Goal: Information Seeking & Learning: Check status

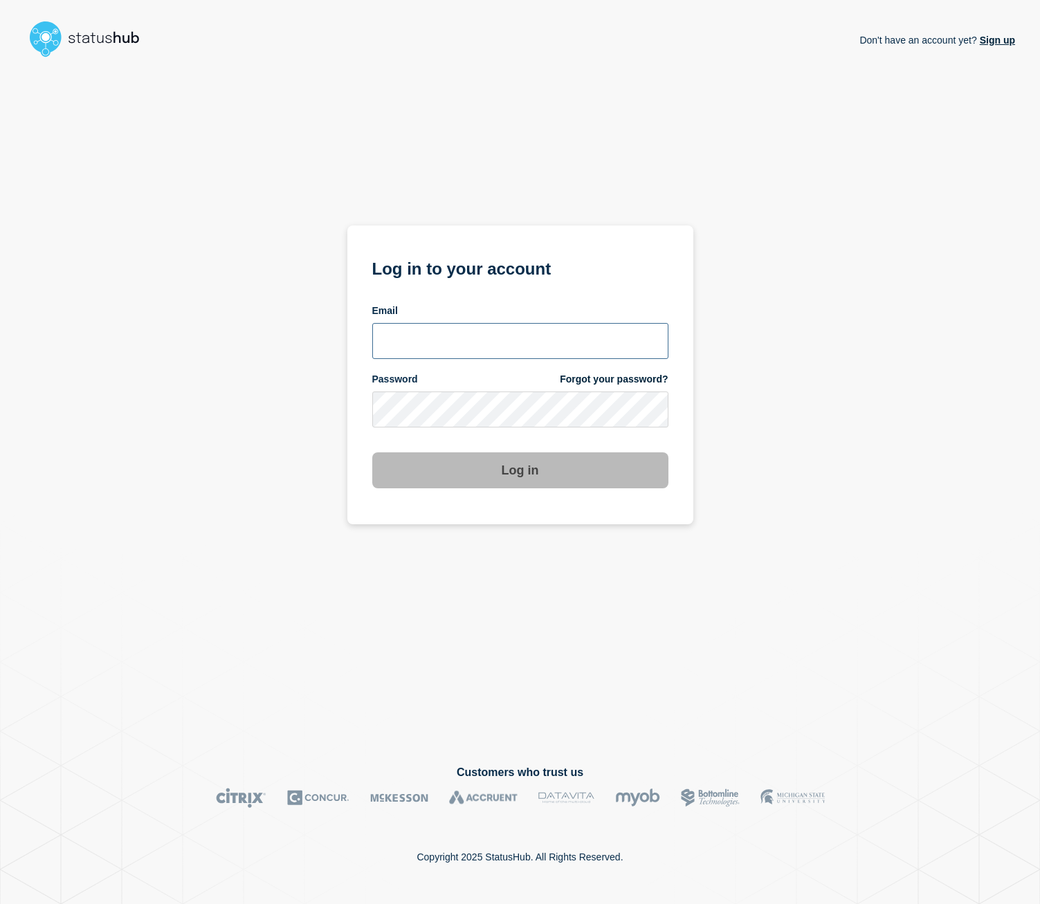
type input "amartinez@ksu.edu"
click at [552, 475] on button "Log in" at bounding box center [520, 471] width 296 height 36
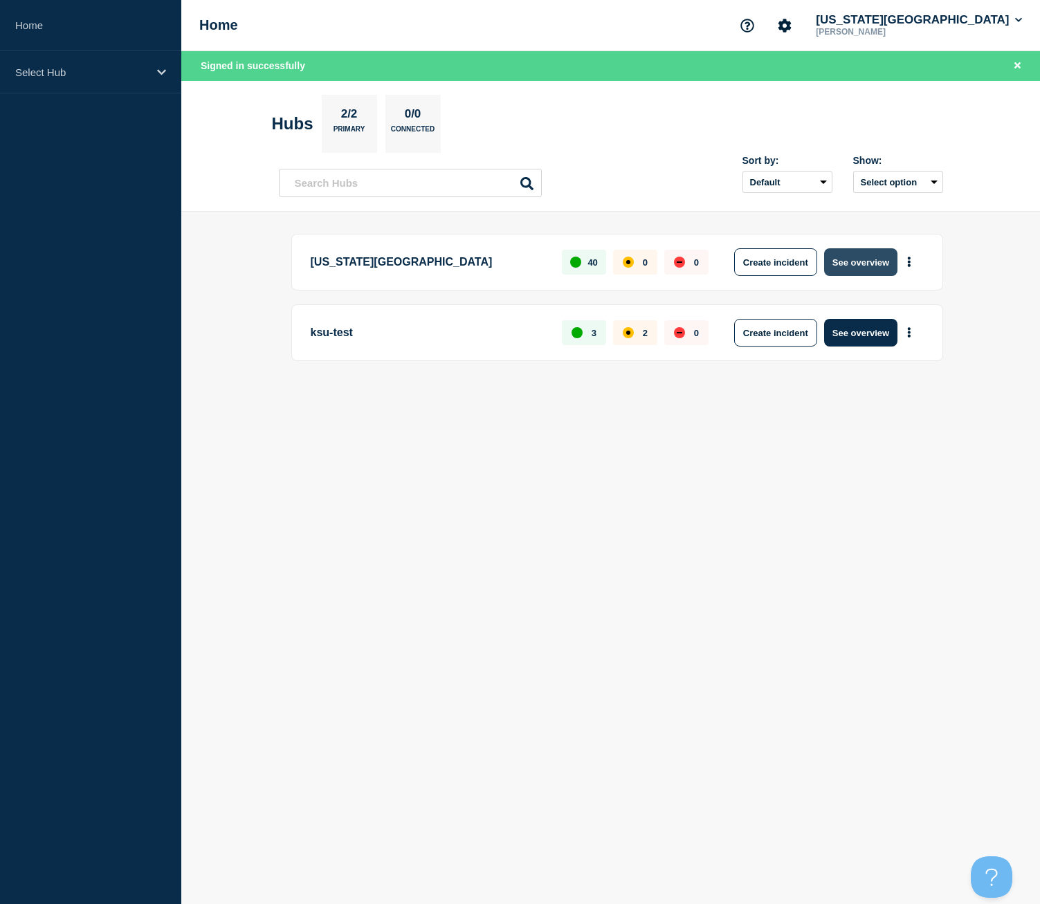
click at [871, 264] on button "See overview" at bounding box center [860, 262] width 73 height 28
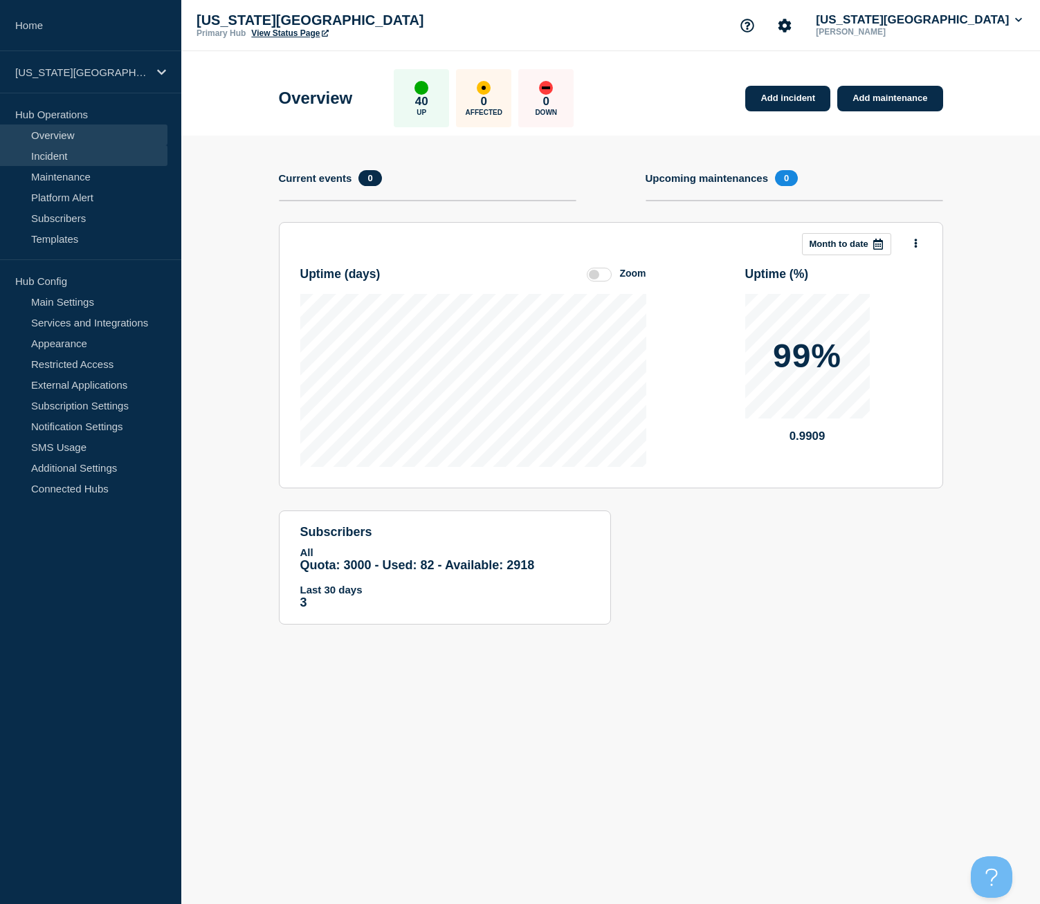
click at [57, 153] on link "Incident" at bounding box center [83, 155] width 167 height 21
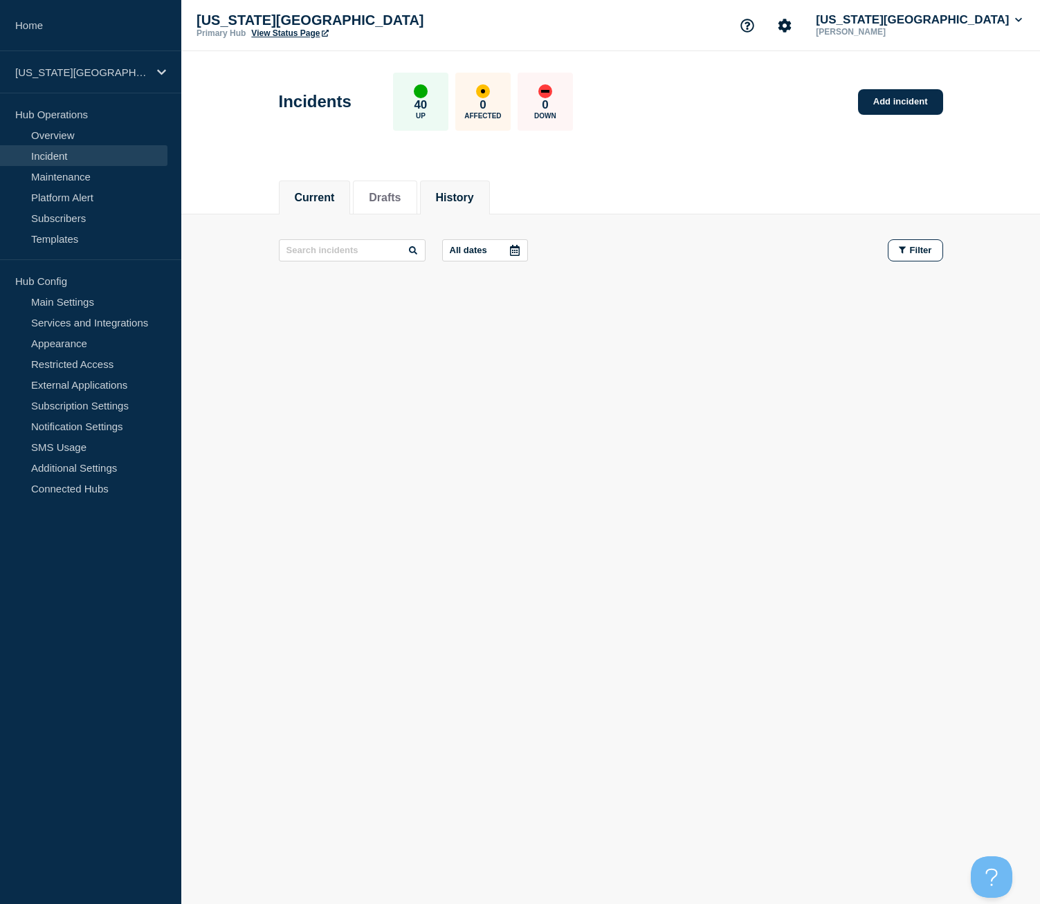
click at [459, 192] on button "History" at bounding box center [455, 198] width 38 height 12
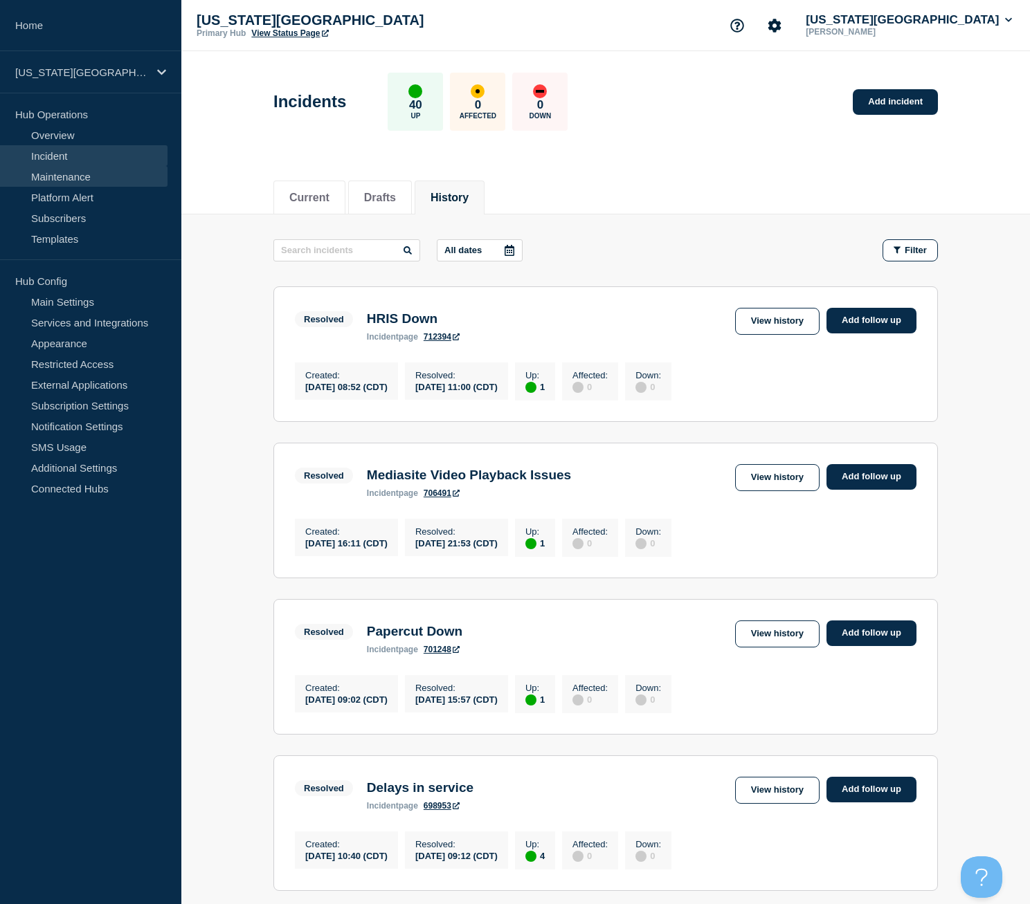
click at [71, 178] on link "Maintenance" at bounding box center [83, 176] width 167 height 21
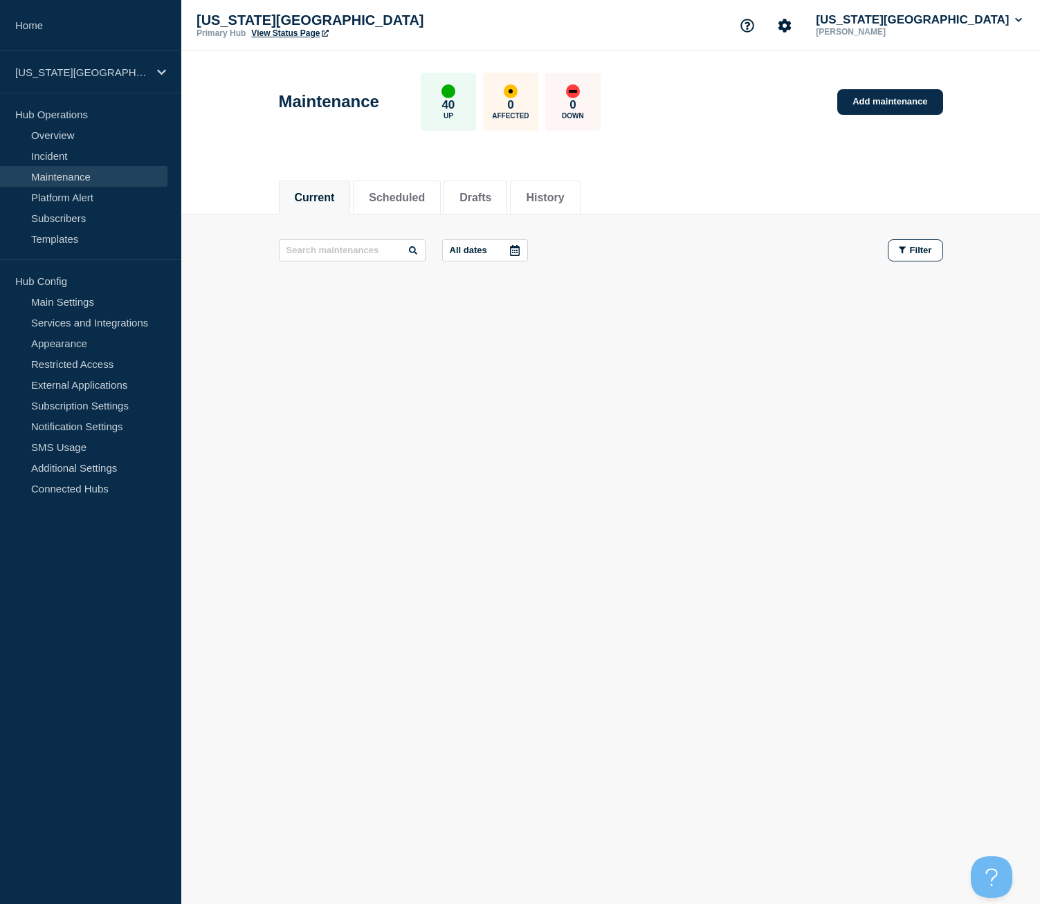
drag, startPoint x: 543, startPoint y: 198, endPoint x: 569, endPoint y: 238, distance: 47.6
click at [543, 198] on li "History" at bounding box center [545, 198] width 70 height 34
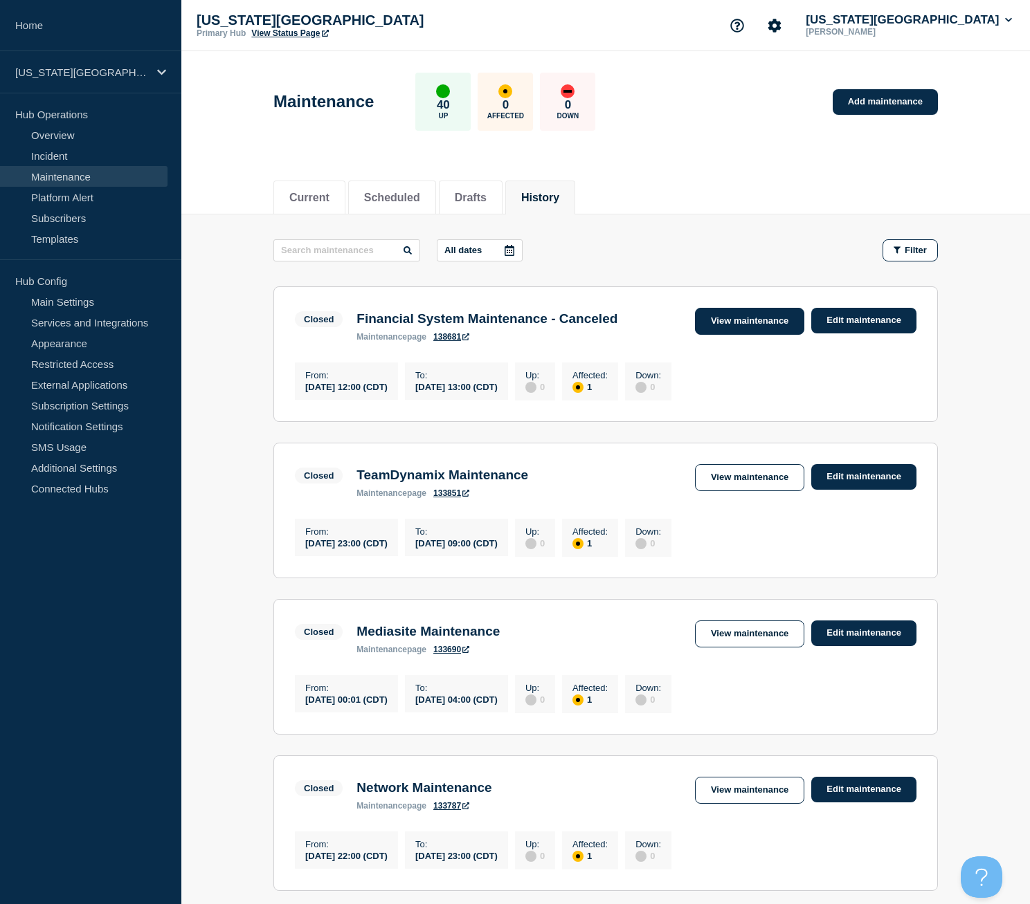
click at [738, 322] on link "View maintenance" at bounding box center [749, 321] width 109 height 27
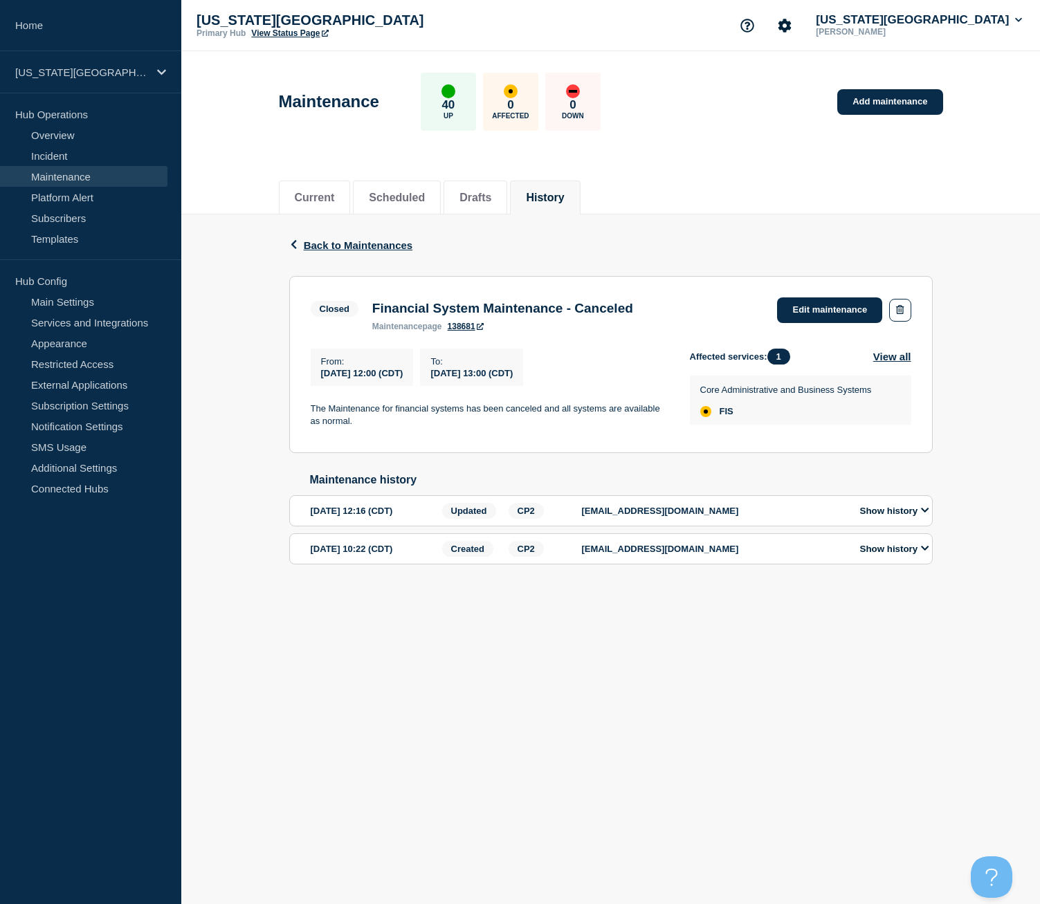
click at [882, 554] on button "Show history" at bounding box center [895, 549] width 78 height 12
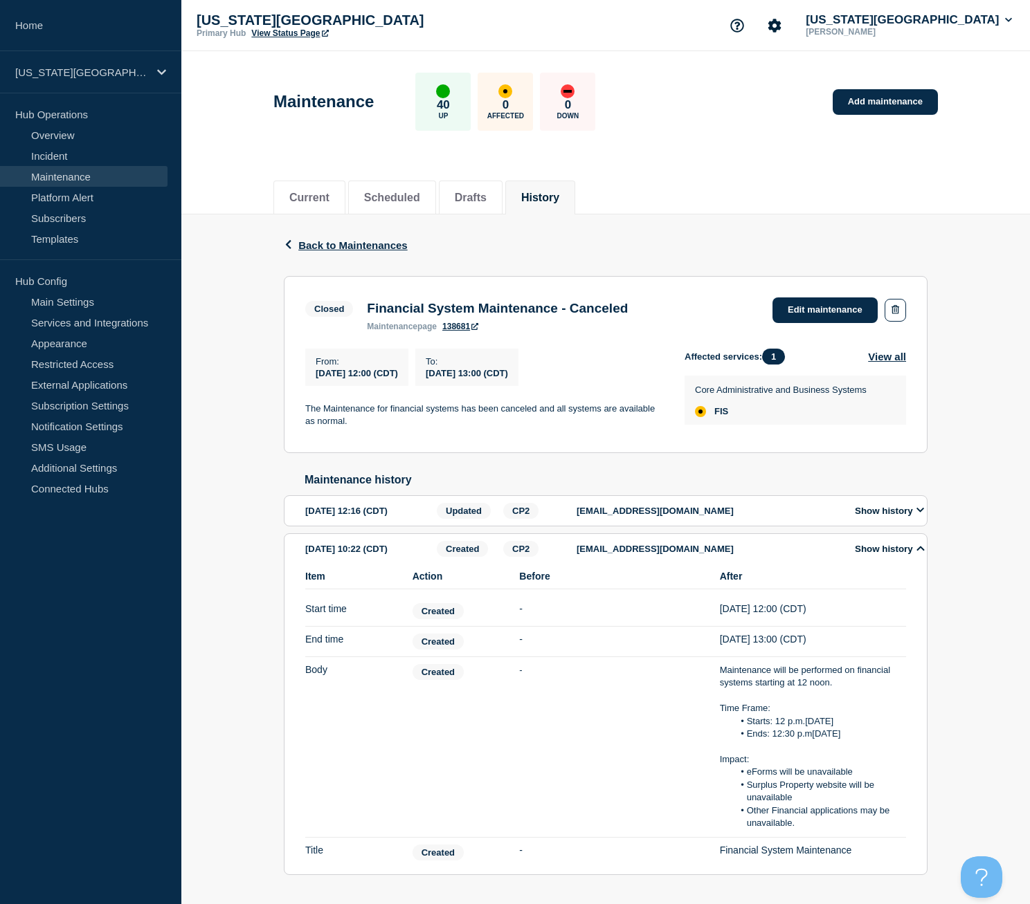
scroll to position [69, 0]
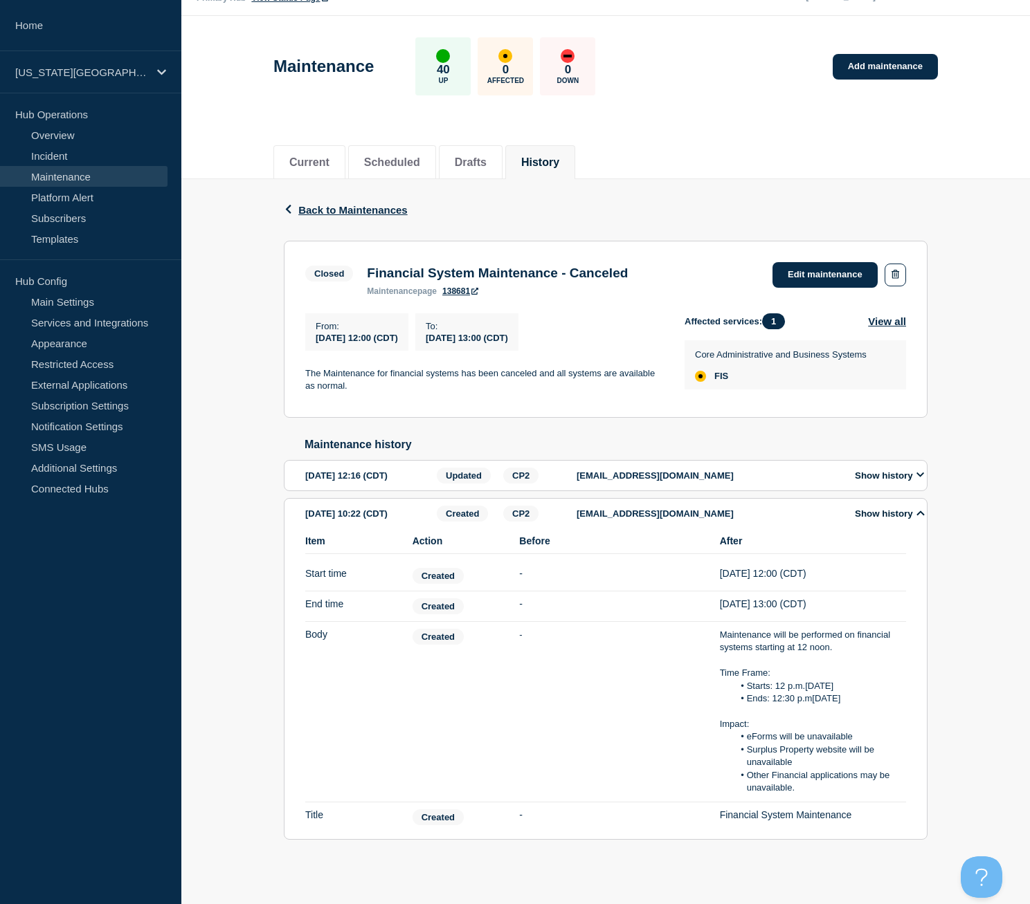
click at [768, 568] on div "After [DATE] 12:00 (CDT)" at bounding box center [813, 576] width 186 height 16
click at [338, 468] on div "[DATE] 12:16 (CDT)" at bounding box center [368, 476] width 127 height 16
click at [787, 816] on div "After Financial System Maintenance" at bounding box center [813, 818] width 186 height 16
click at [920, 509] on icon at bounding box center [920, 513] width 8 height 9
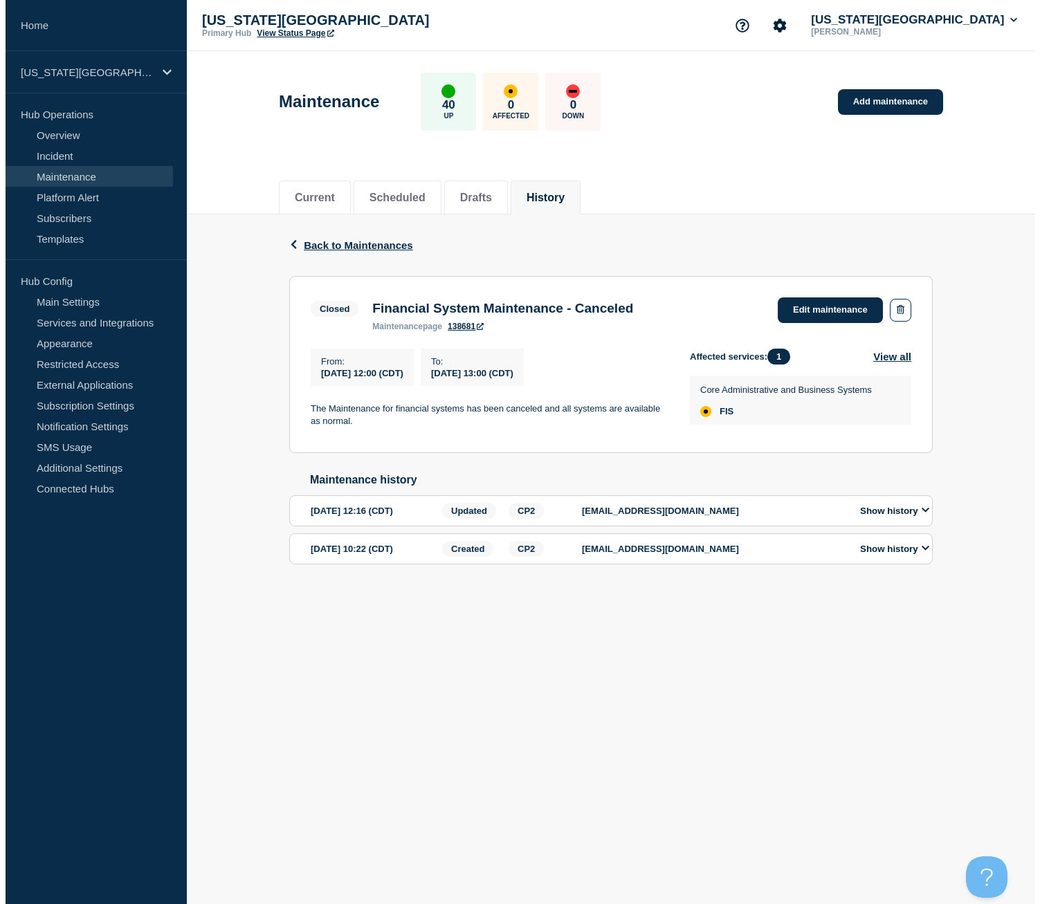
scroll to position [0, 0]
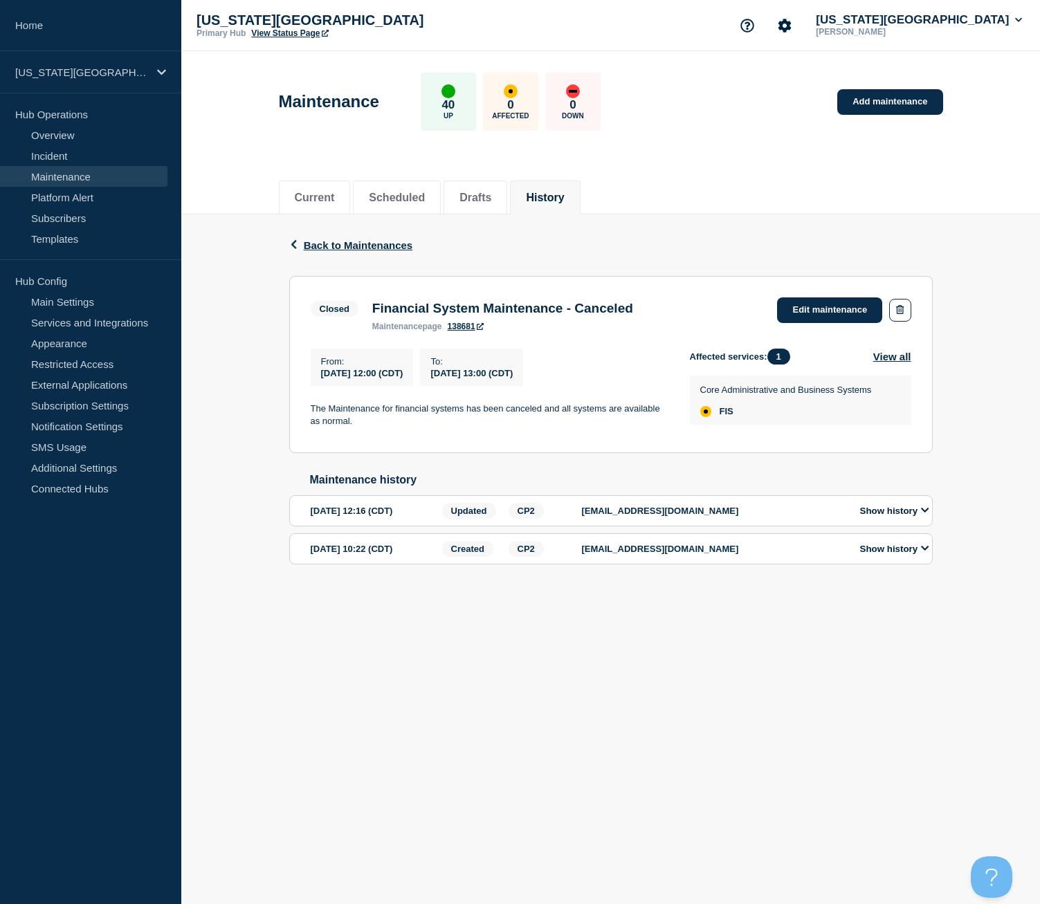
click at [920, 517] on button "Show history" at bounding box center [895, 511] width 78 height 12
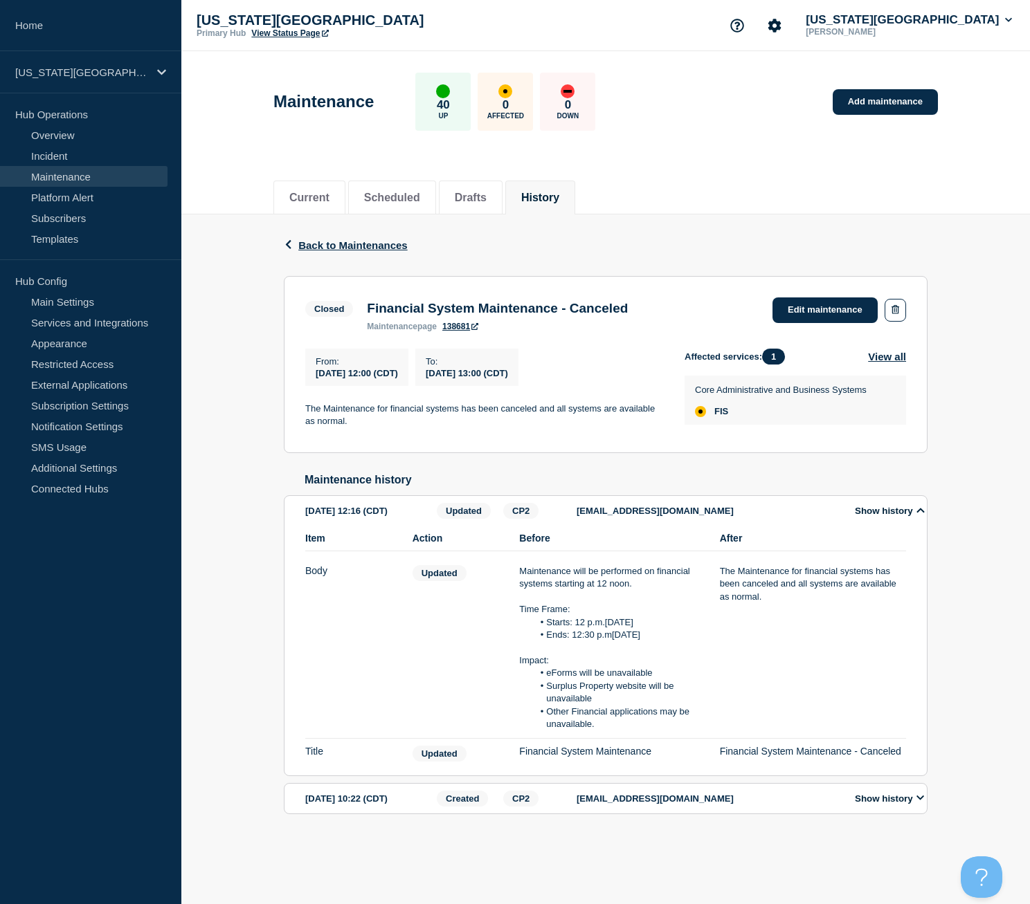
click at [920, 515] on icon at bounding box center [920, 510] width 8 height 9
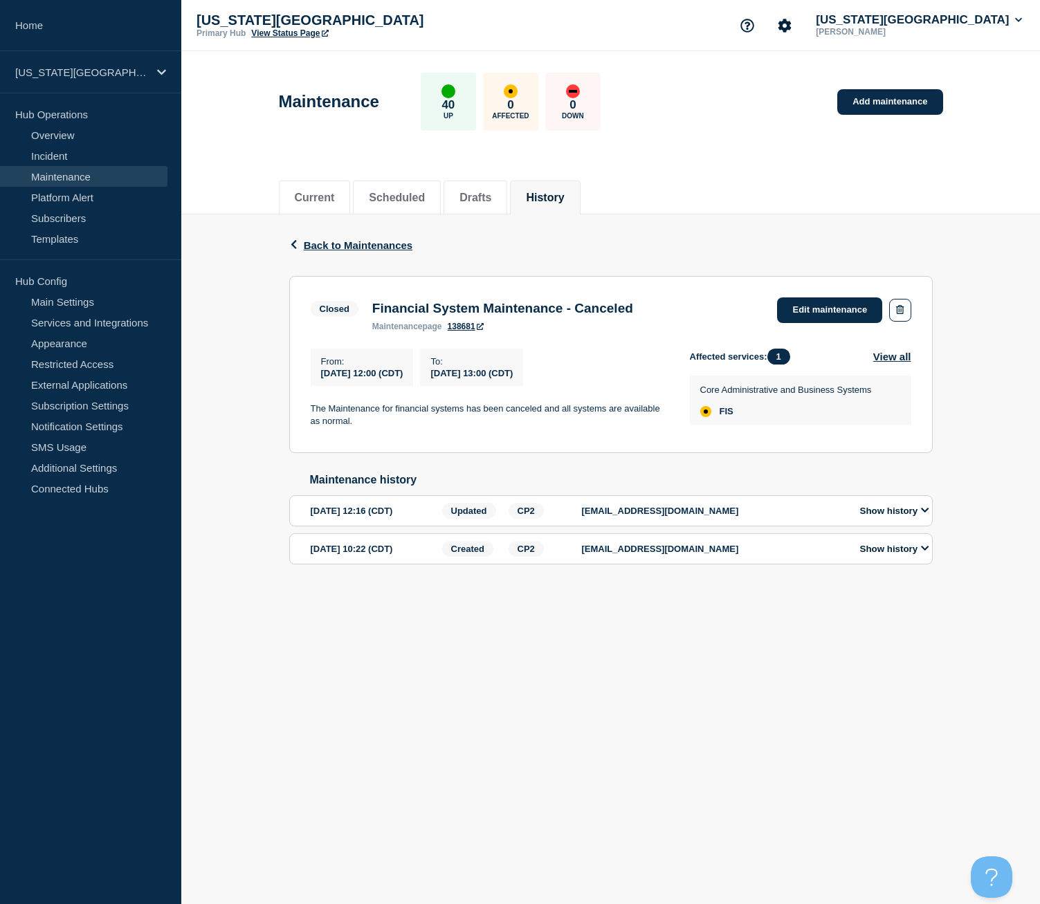
click at [920, 517] on button "Show history" at bounding box center [895, 511] width 78 height 12
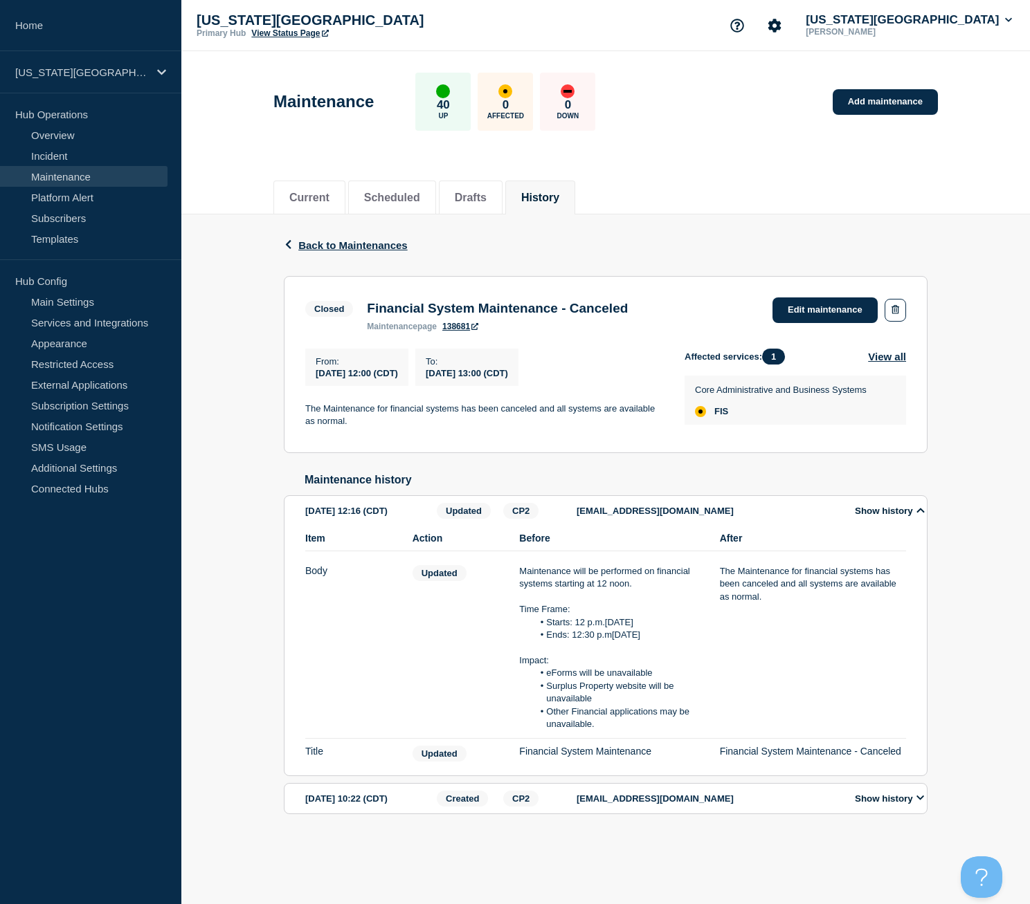
click at [920, 515] on icon at bounding box center [920, 510] width 8 height 9
